Goal: Obtain resource: Download file/media

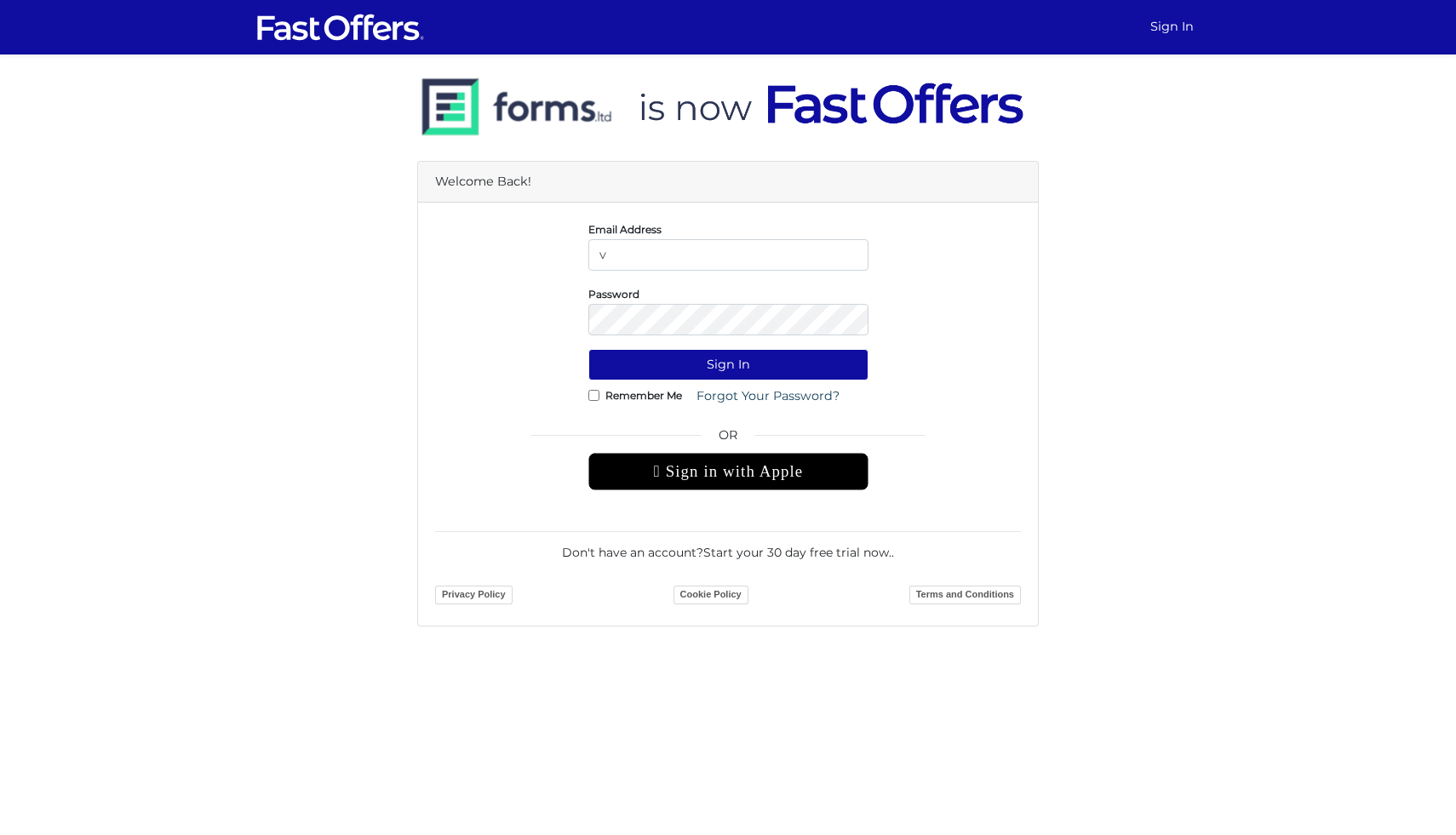
type input "[EMAIL_ADDRESS][PERSON_NAME][DOMAIN_NAME]"
click at [589, 349] on button "Sign In" at bounding box center [729, 364] width 280 height 31
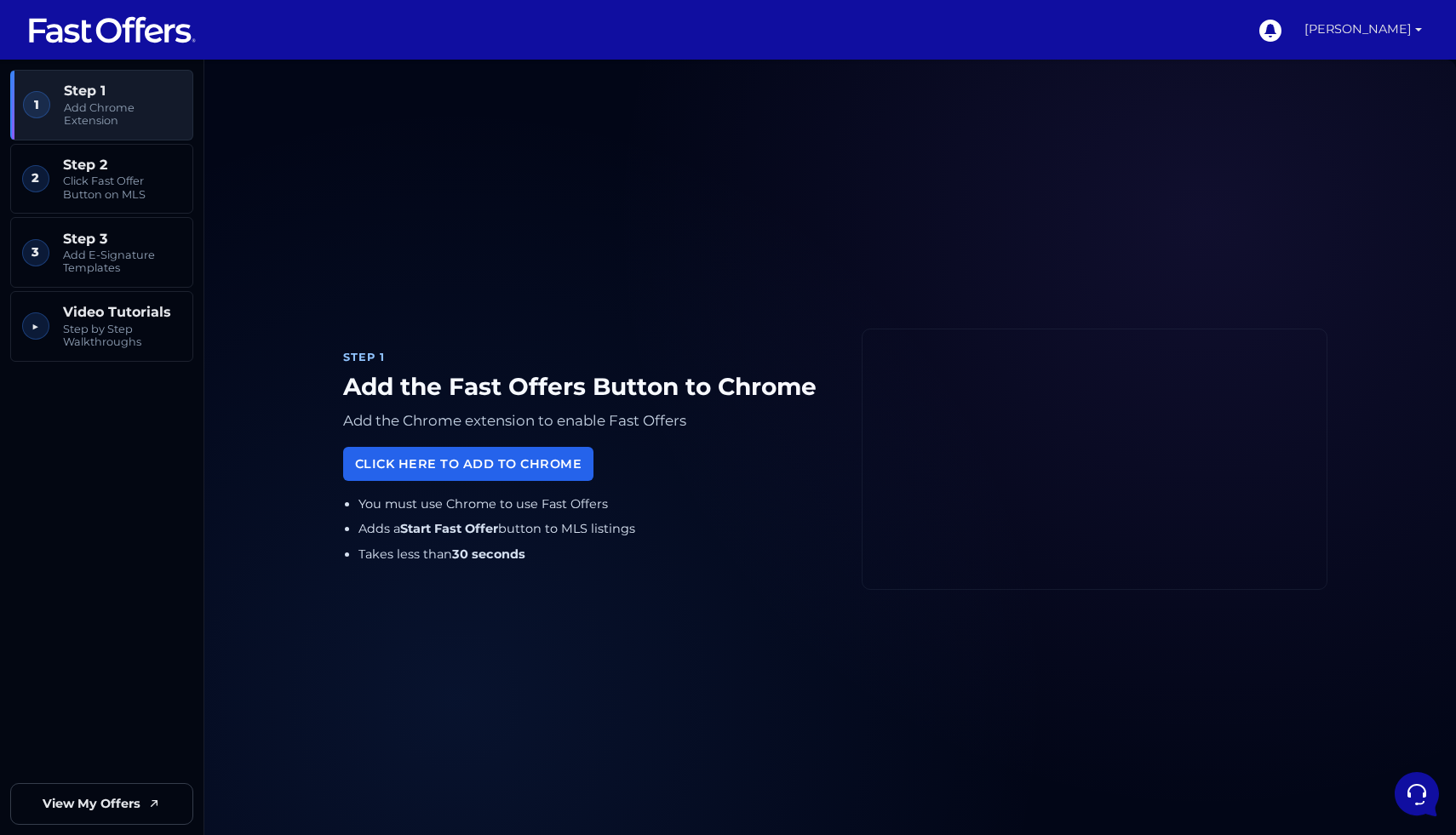
click at [1416, 29] on link "Vanessa Elliston" at bounding box center [1363, 30] width 131 height 60
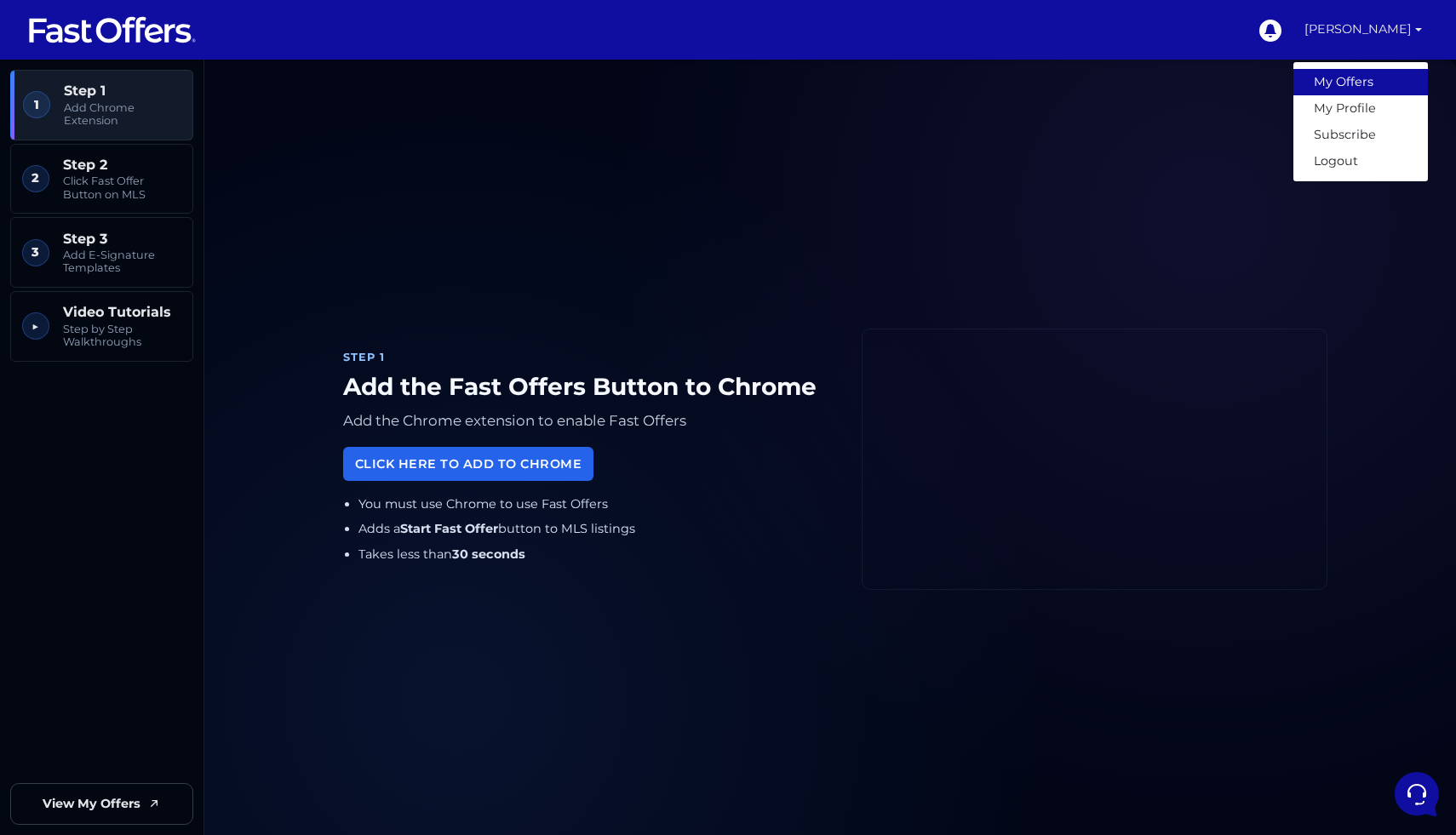
click at [1376, 78] on link "My Offers" at bounding box center [1360, 82] width 135 height 26
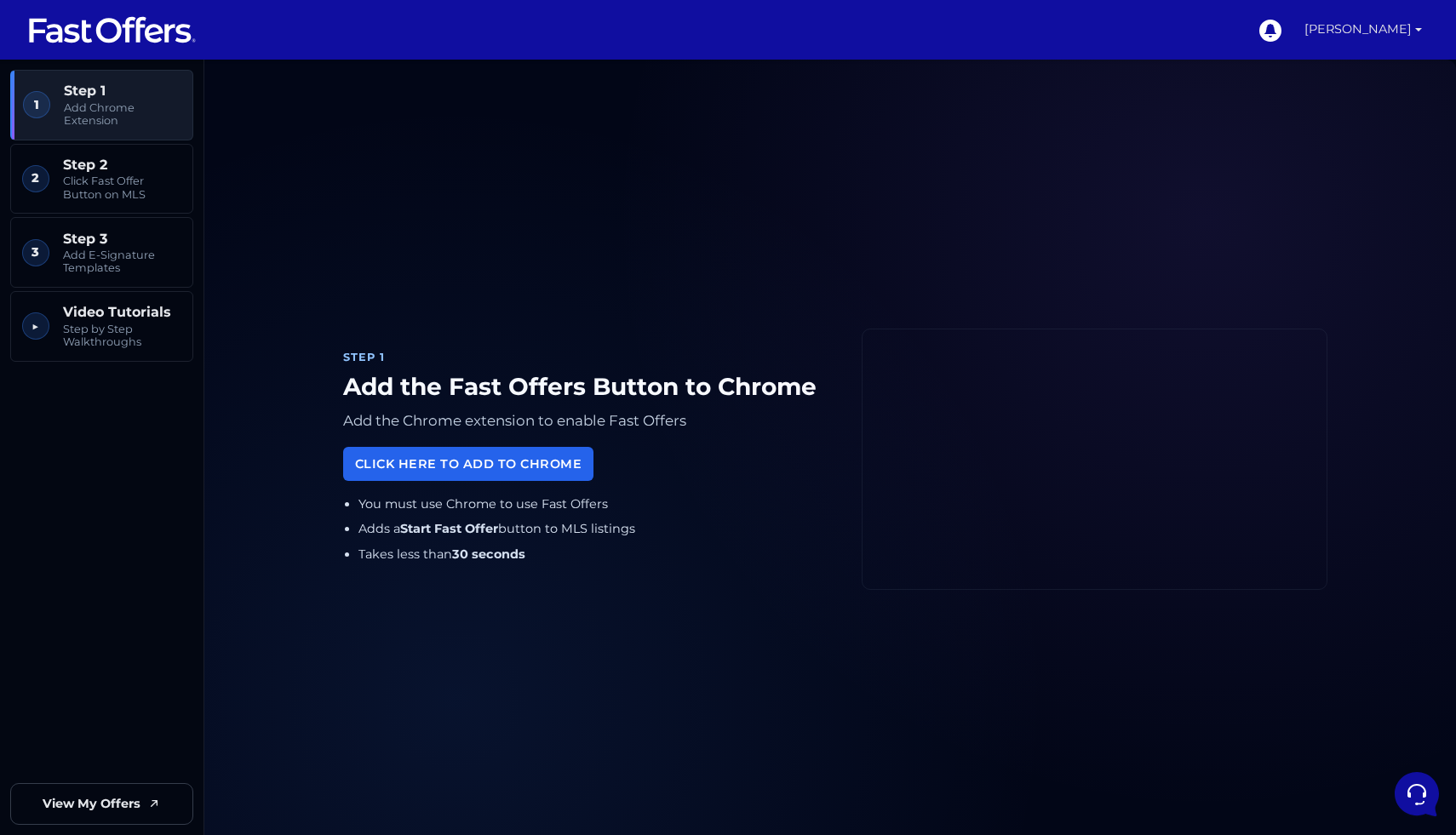
click at [1419, 29] on link "Vanessa Elliston" at bounding box center [1363, 30] width 131 height 60
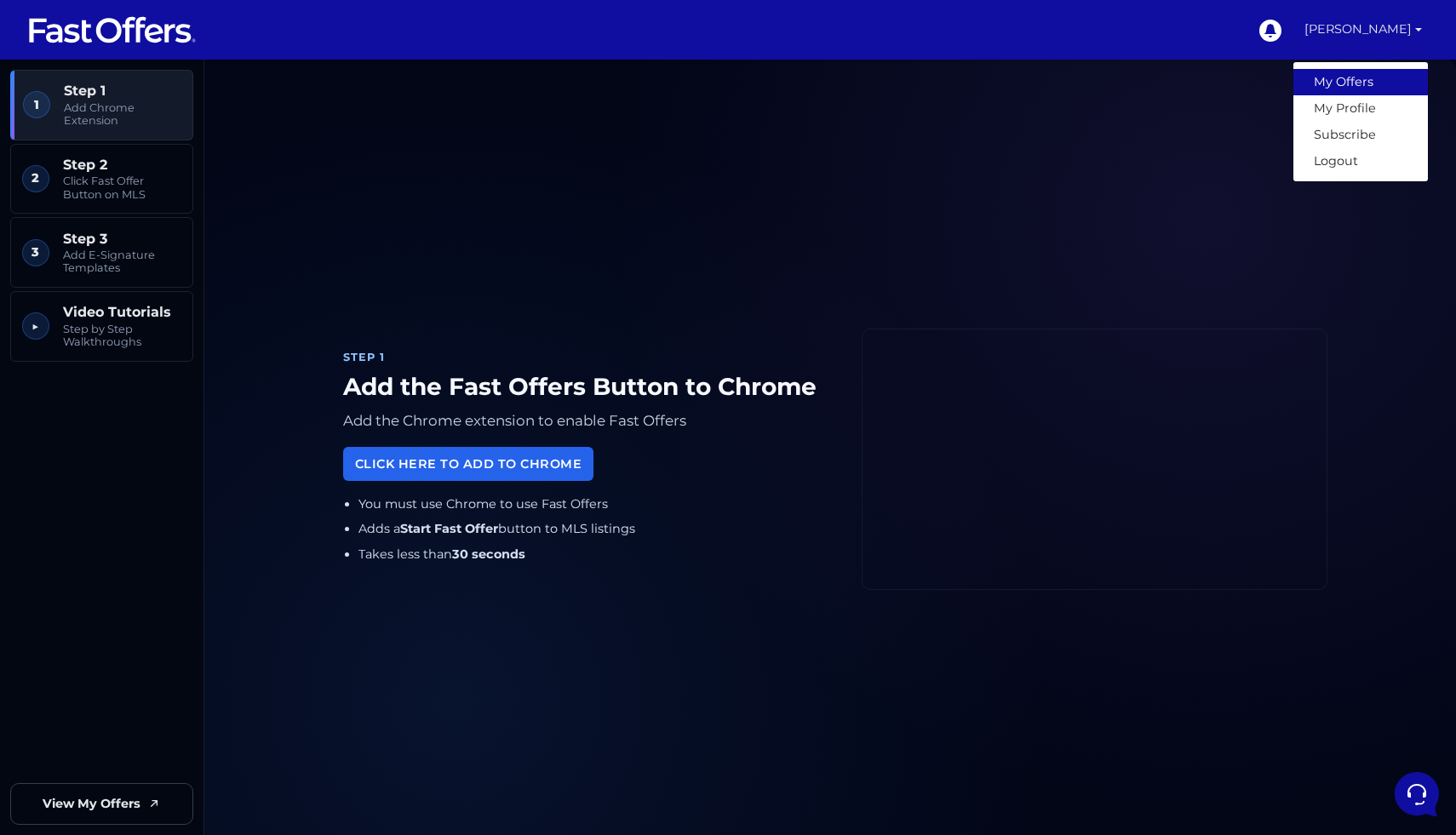
click at [1363, 83] on link "My Offers" at bounding box center [1360, 82] width 135 height 26
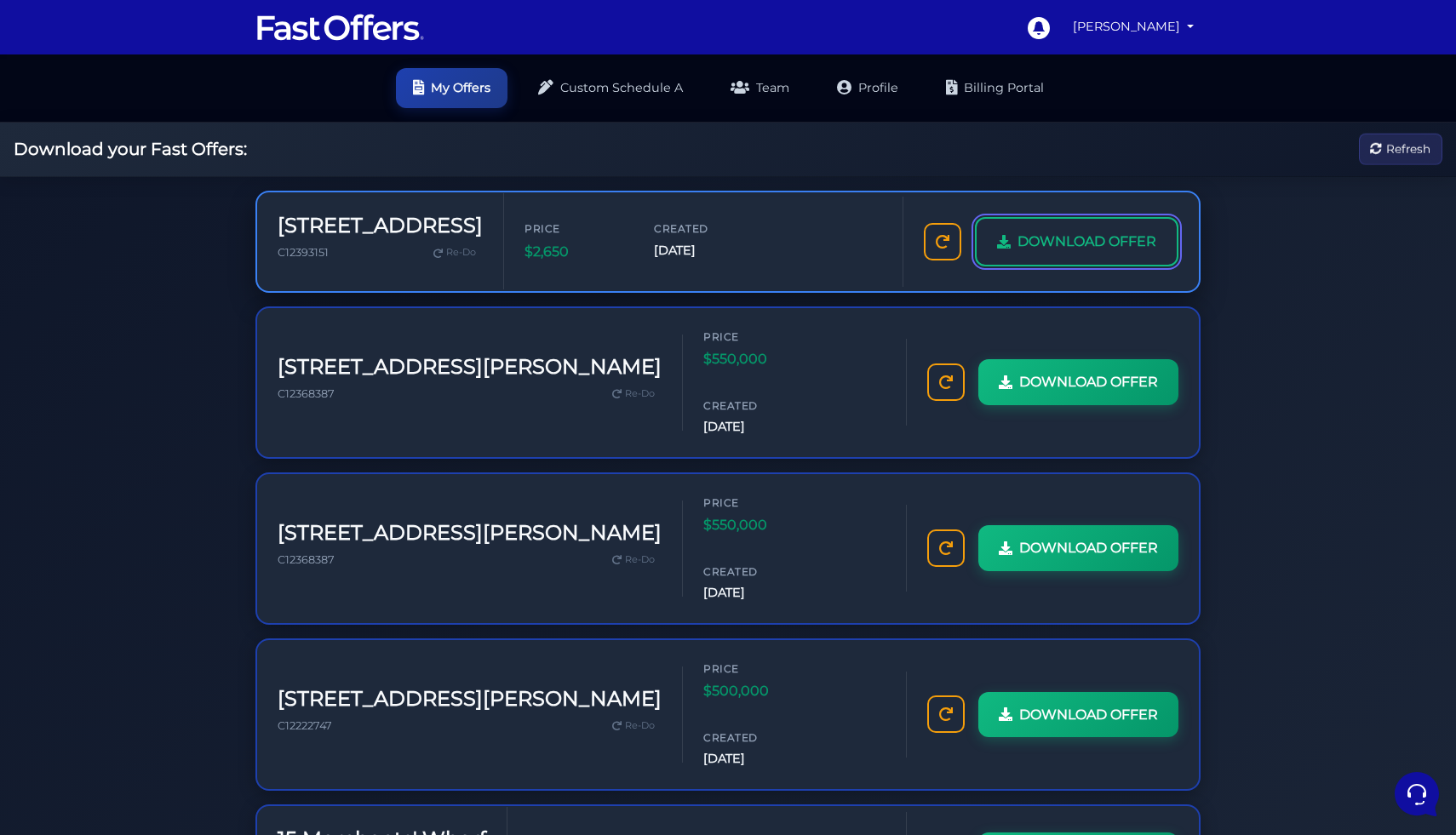
click at [1071, 235] on span "DOWNLOAD OFFER" at bounding box center [1087, 241] width 139 height 22
